Goal: Task Accomplishment & Management: Complete application form

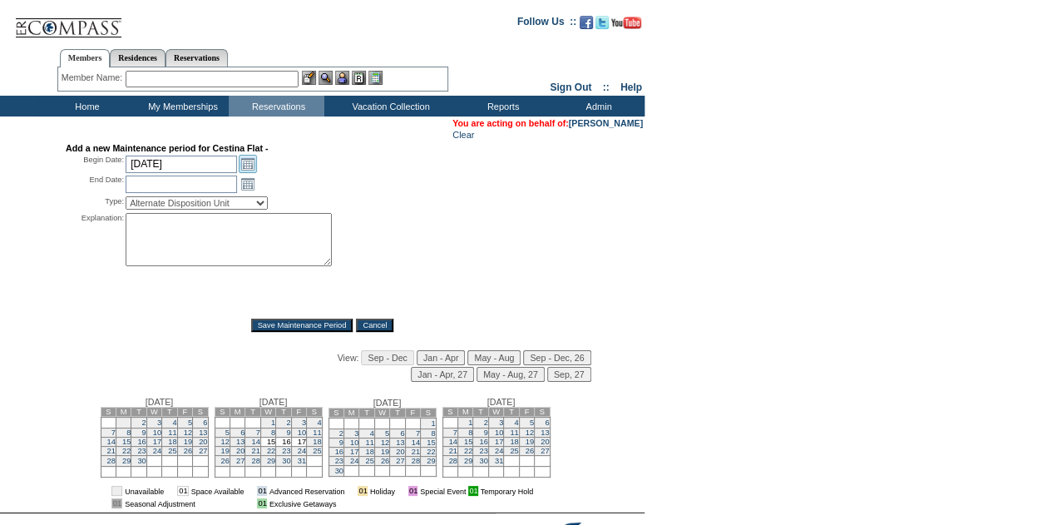
click at [249, 167] on link "Open the calendar popup." at bounding box center [248, 164] width 18 height 18
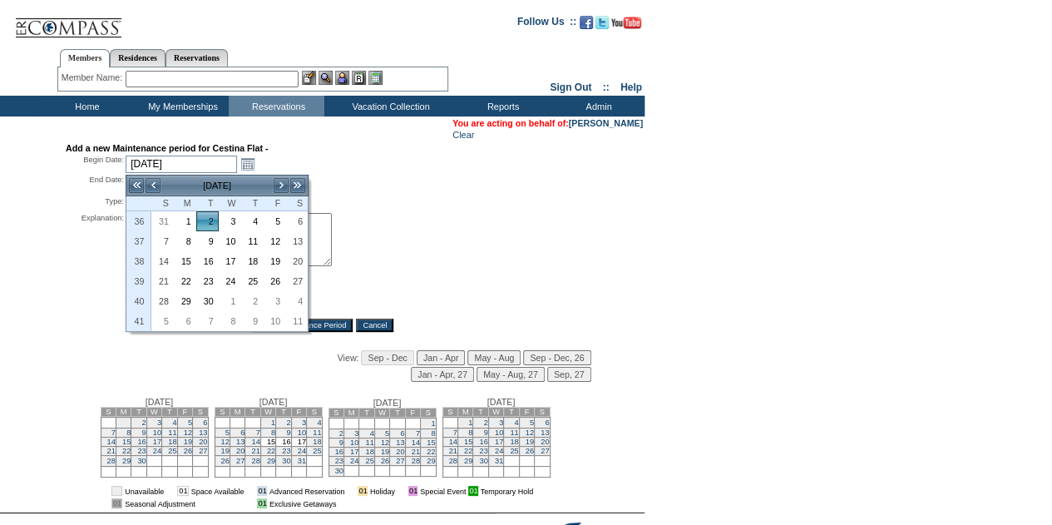
click at [228, 182] on td "[DATE]" at bounding box center [216, 185] width 111 height 18
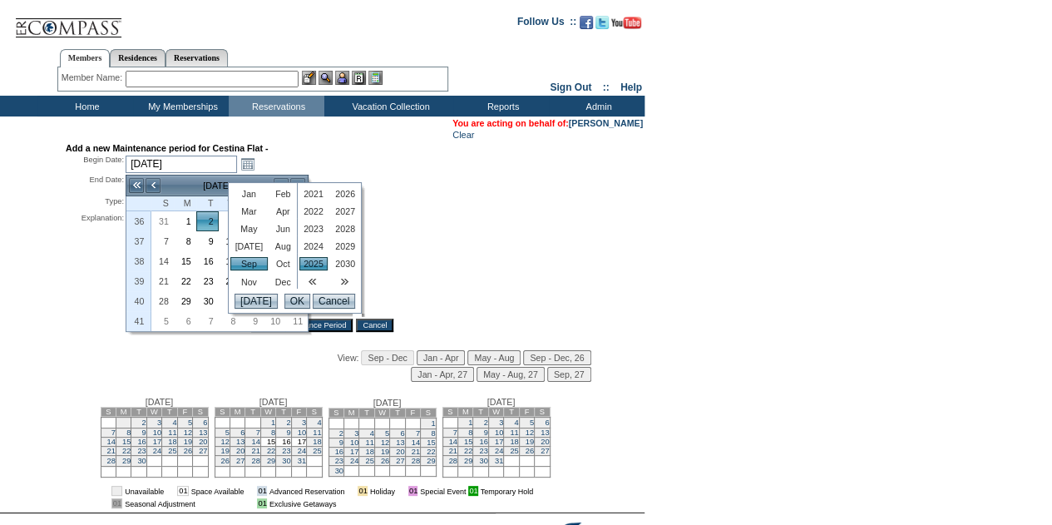
click at [271, 245] on link "Aug" at bounding box center [283, 245] width 24 height 13
click at [339, 197] on link "2026" at bounding box center [345, 193] width 28 height 13
click at [292, 307] on input "OK" at bounding box center [297, 300] width 26 height 15
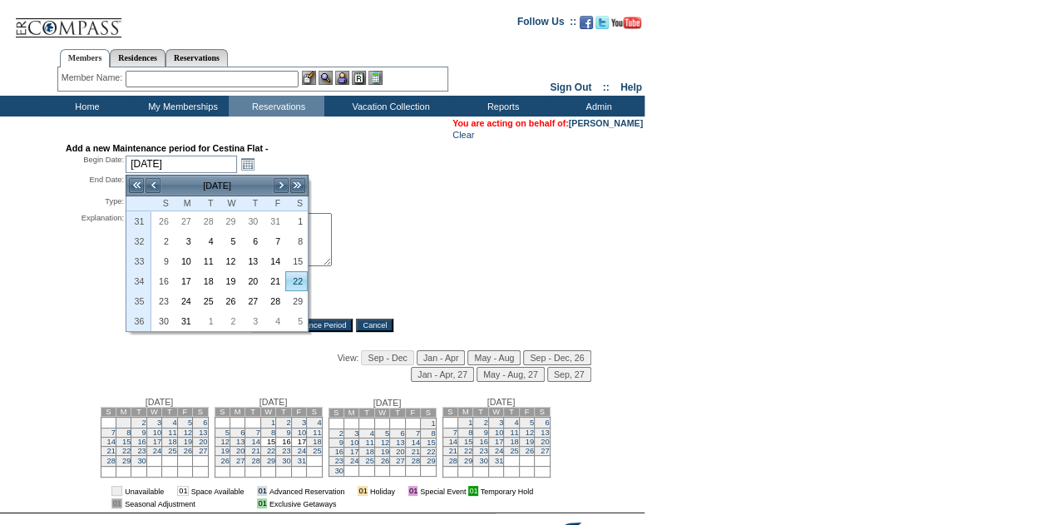
click at [299, 277] on link "22" at bounding box center [296, 281] width 21 height 18
type input "[DATE]"
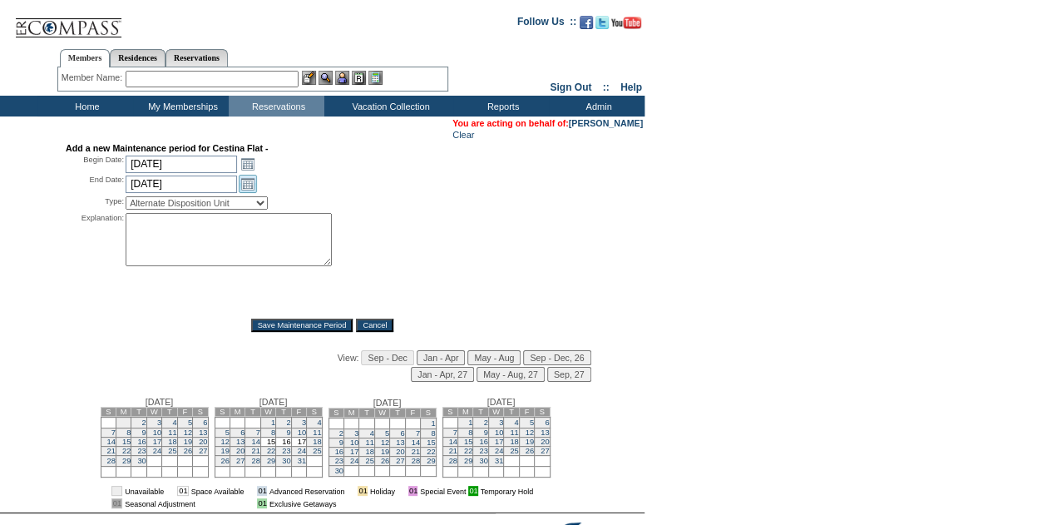
click at [245, 183] on link "Open the calendar popup." at bounding box center [248, 184] width 18 height 18
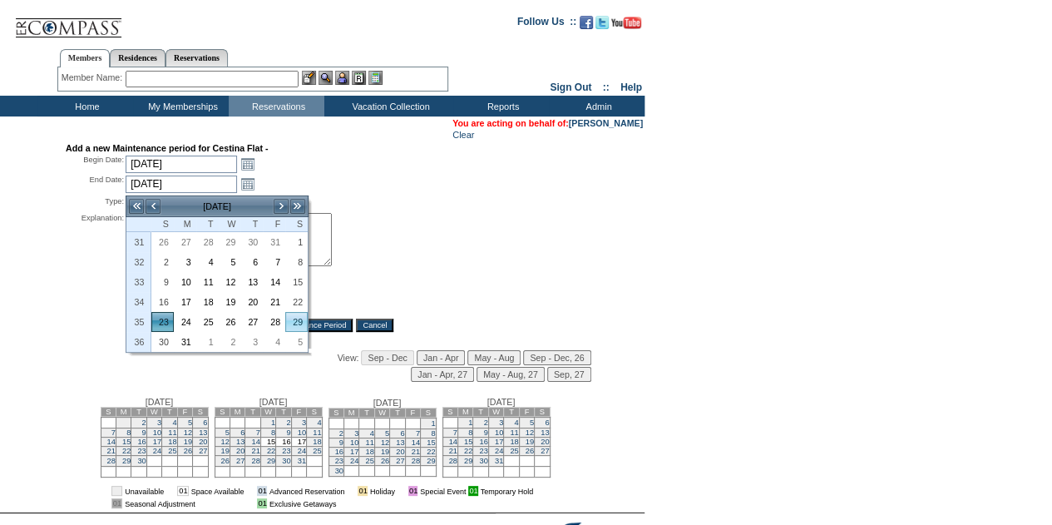
click at [299, 323] on link "29" at bounding box center [296, 322] width 21 height 18
type input "[DATE]"
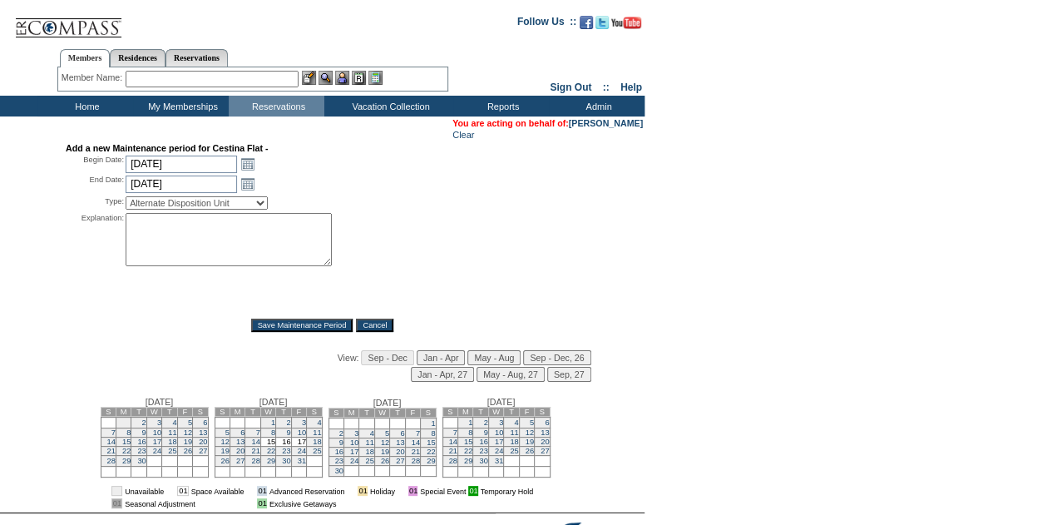
click at [183, 205] on select "Alternate Disposition Unit Business Hold Disposition Exclusive Alliance Partner…" at bounding box center [197, 202] width 142 height 13
select select "PropMaintVillaProgram"
click at [126, 199] on select "Alternate Disposition Unit Business Hold Disposition Exclusive Alliance Partner…" at bounding box center [197, 202] width 142 height 13
click at [186, 240] on textarea at bounding box center [229, 239] width 206 height 53
type textarea "mc"
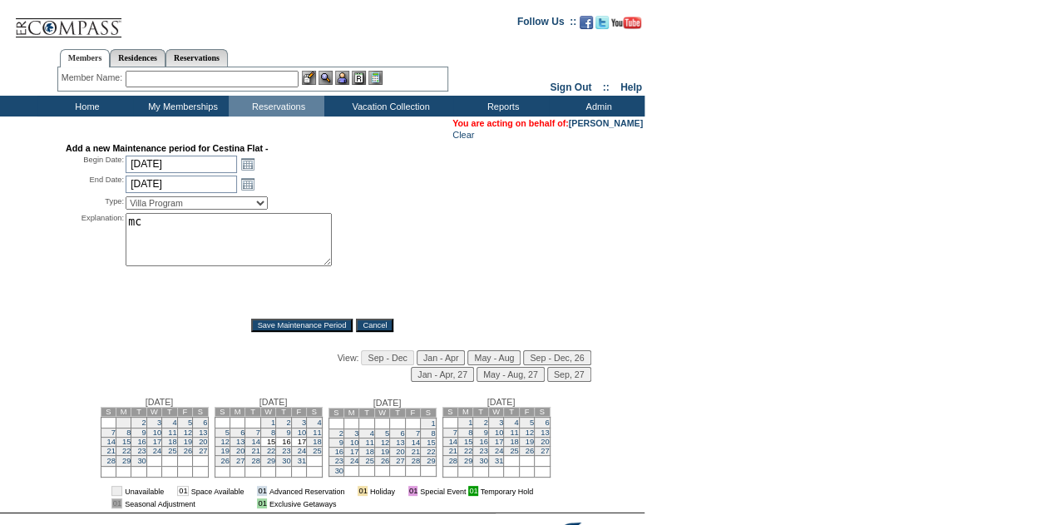
click at [306, 330] on input "Save Maintenance Period" at bounding box center [302, 324] width 102 height 13
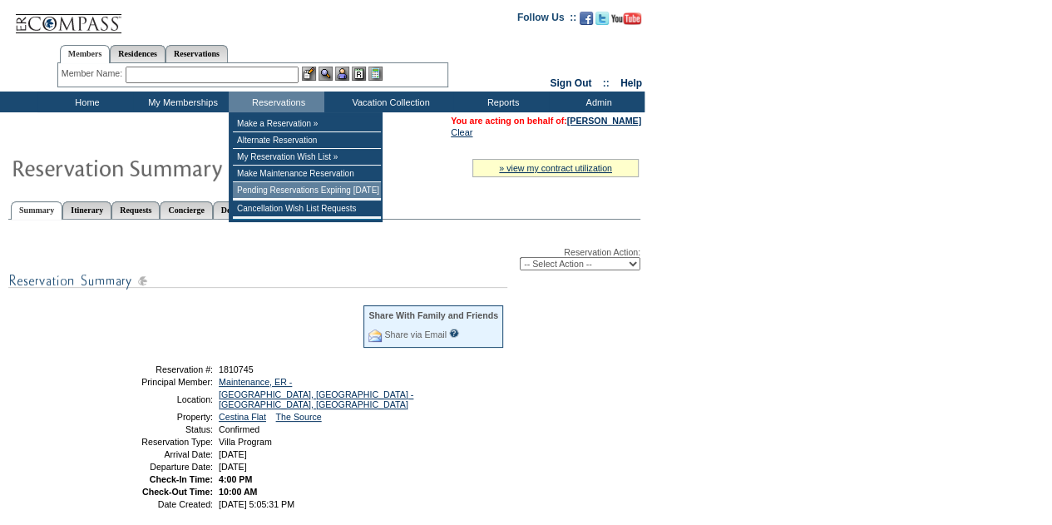
click at [269, 192] on td "Pending Reservations Expiring [DATE]" at bounding box center [307, 190] width 148 height 17
